Goal: Navigation & Orientation: Find specific page/section

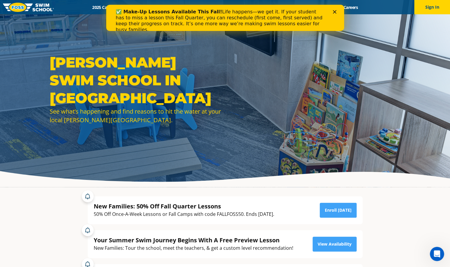
click at [335, 12] on icon "Close" at bounding box center [334, 12] width 4 height 4
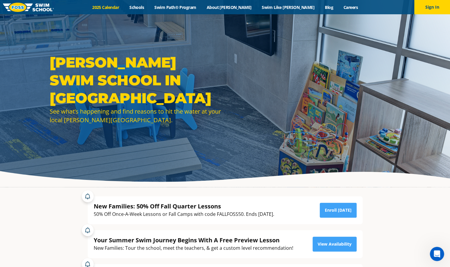
click at [124, 7] on link "2025 Calendar" at bounding box center [105, 7] width 37 height 6
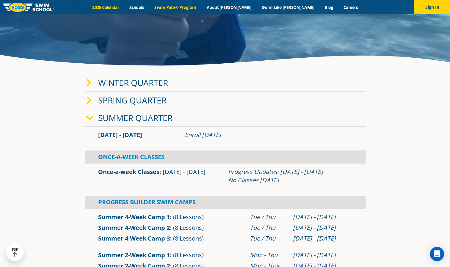
scroll to position [108, 0]
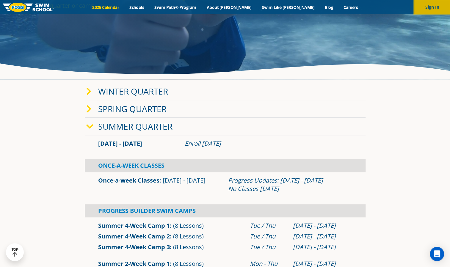
click at [438, 5] on button "Sign In" at bounding box center [432, 7] width 36 height 14
